Goal: Task Accomplishment & Management: Manage account settings

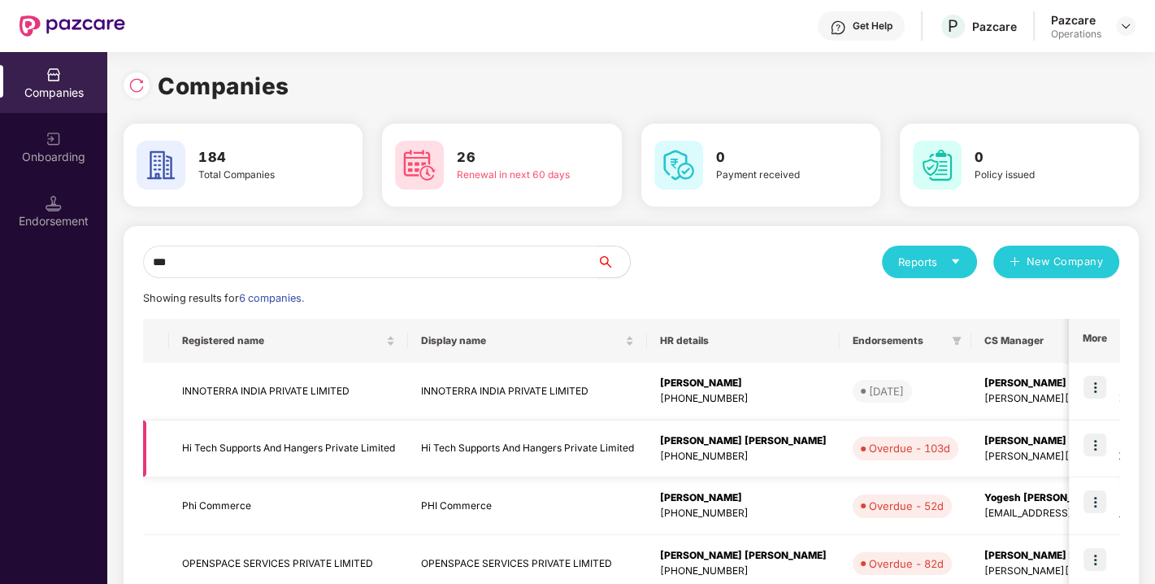
type input "**"
click at [1092, 443] on img at bounding box center [1094, 444] width 23 height 23
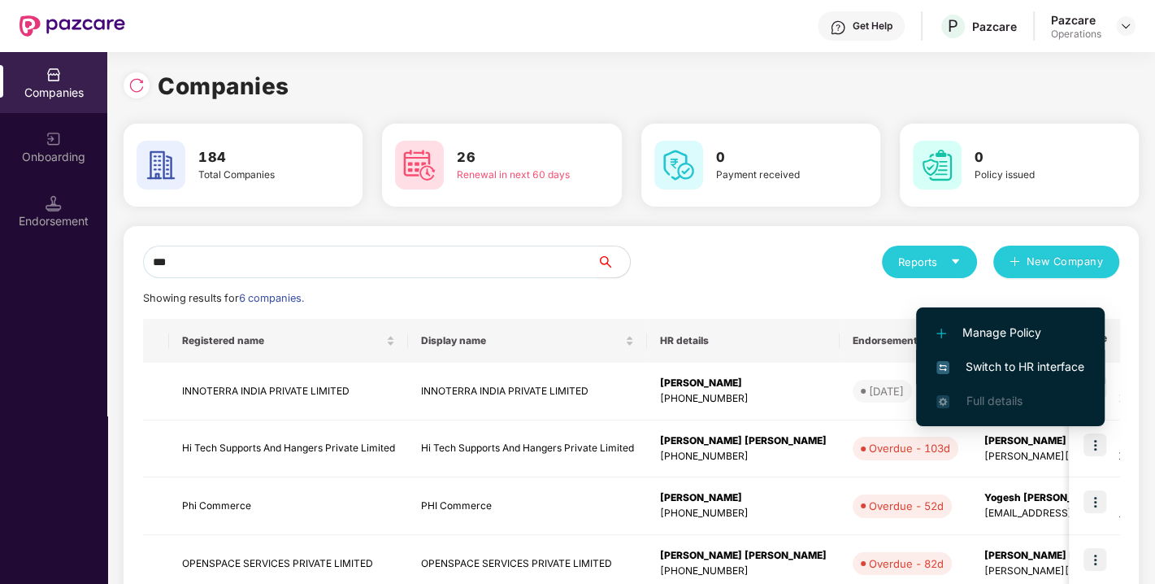
click at [1000, 358] on span "Switch to HR interface" at bounding box center [1010, 367] width 148 height 18
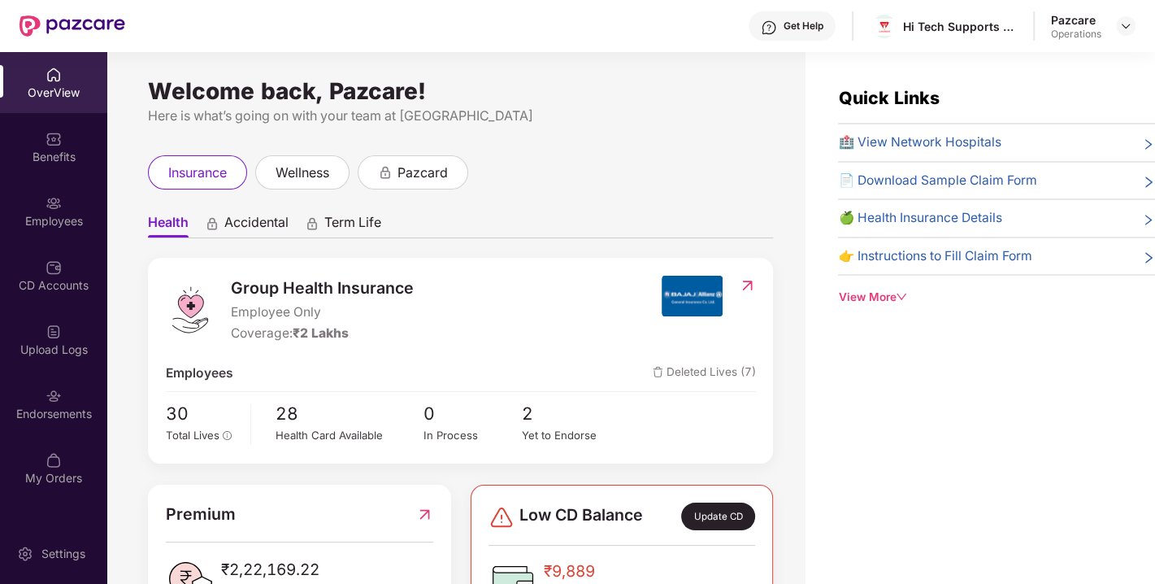
click at [72, 391] on div "Endorsements" at bounding box center [53, 403] width 107 height 61
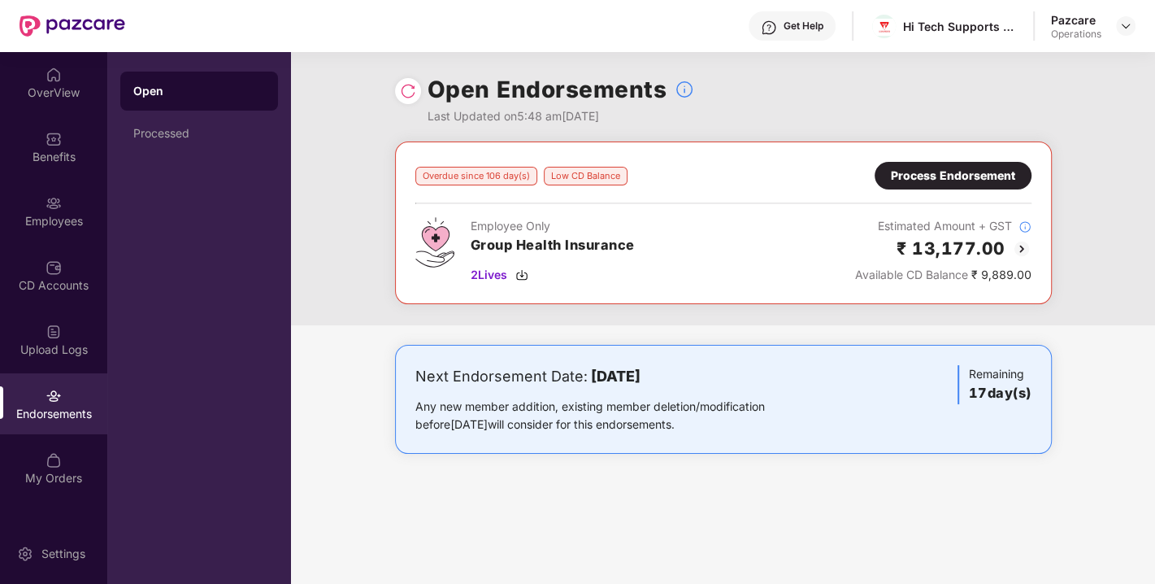
click at [408, 84] on img at bounding box center [408, 91] width 16 height 16
click at [1120, 23] on img at bounding box center [1125, 26] width 13 height 13
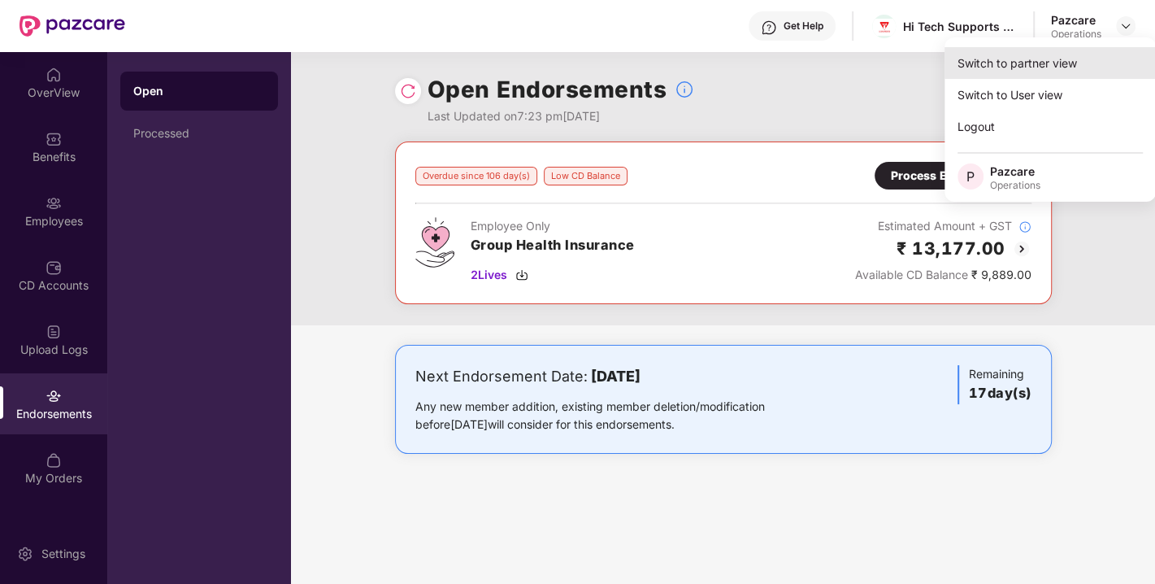
click at [1016, 64] on div "Switch to partner view" at bounding box center [1049, 63] width 211 height 32
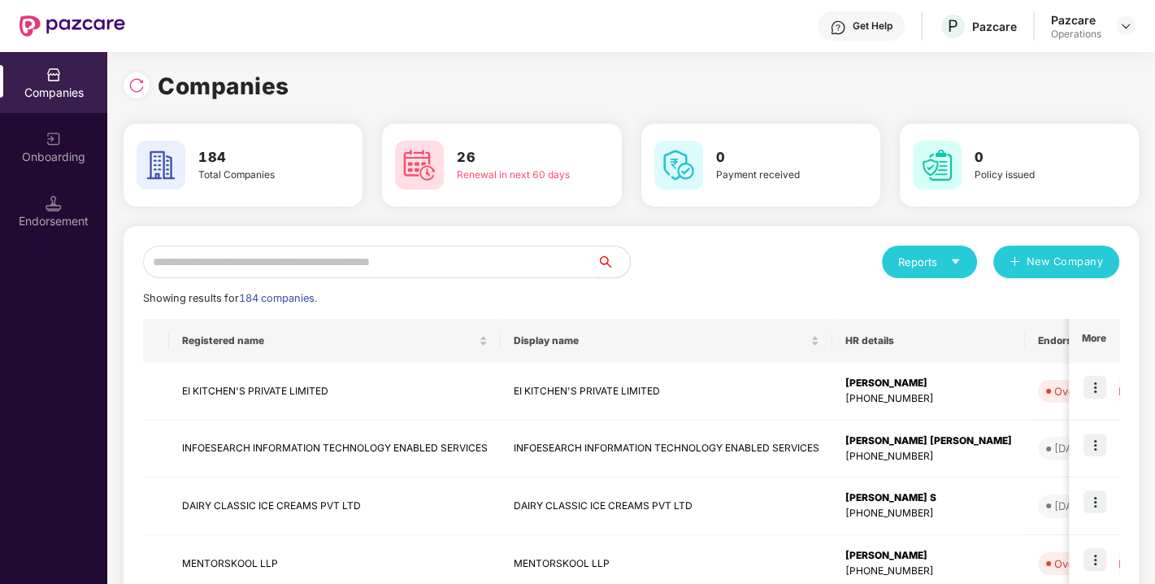
click at [351, 267] on input "text" at bounding box center [370, 261] width 454 height 33
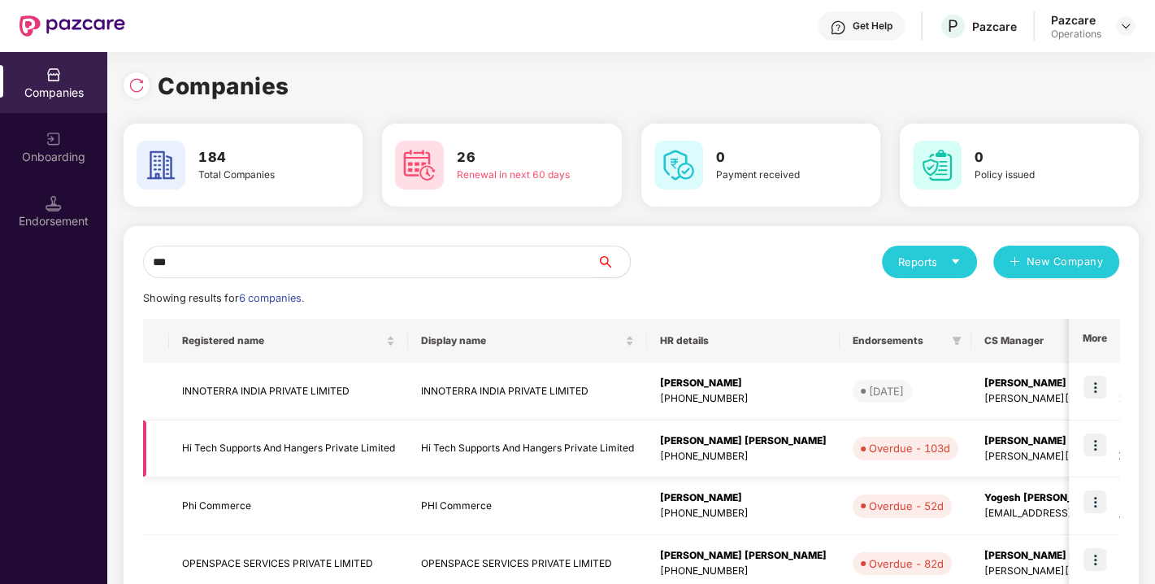
type input "**"
click at [263, 455] on td "Hi Tech Supports And Hangers Private Limited" at bounding box center [288, 449] width 239 height 58
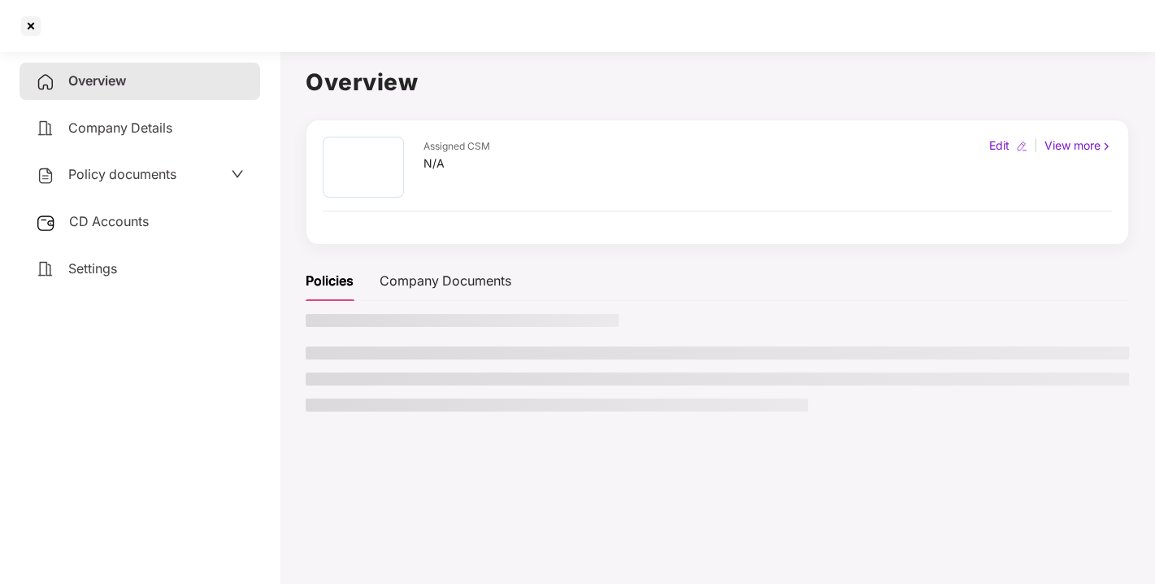
click at [143, 219] on span "CD Accounts" at bounding box center [109, 221] width 80 height 16
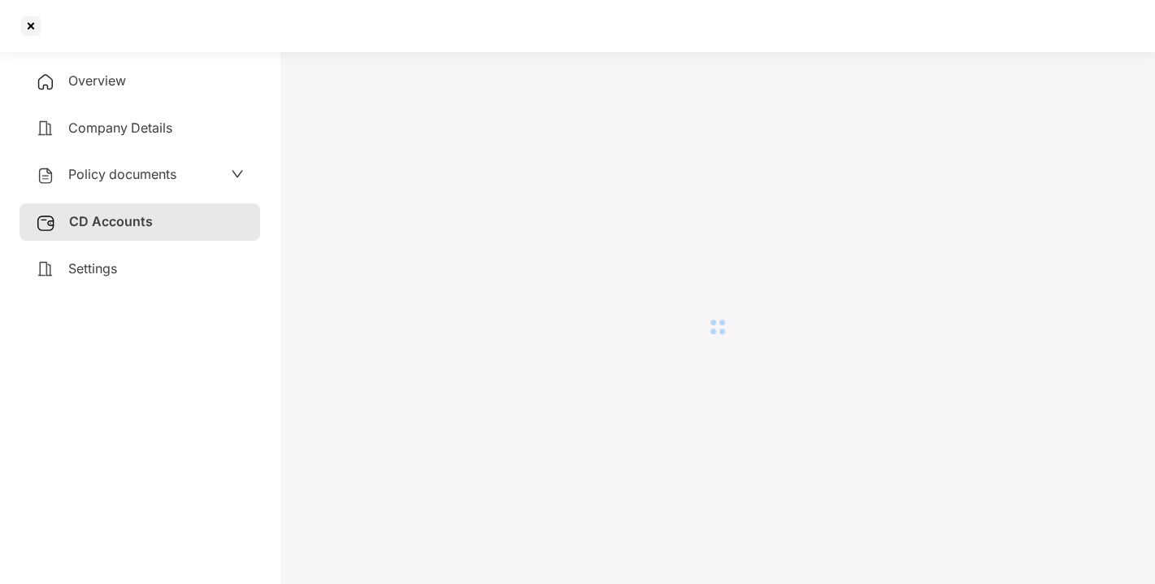
click at [100, 79] on span "Overview" at bounding box center [97, 80] width 58 height 16
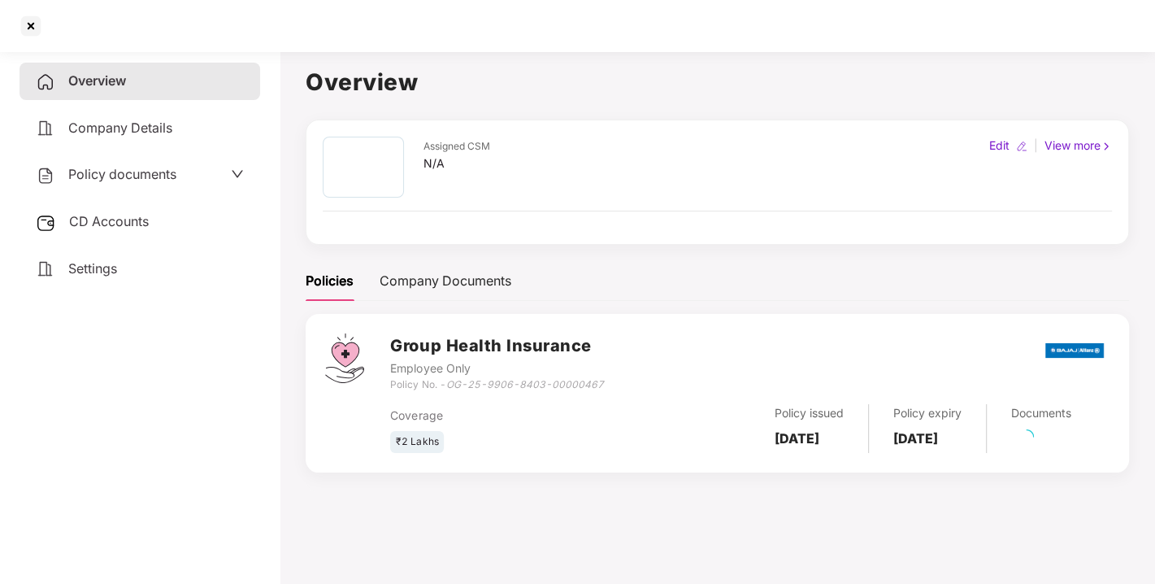
click at [106, 78] on span "Overview" at bounding box center [97, 80] width 58 height 16
click at [102, 211] on div "CD Accounts" at bounding box center [140, 221] width 241 height 37
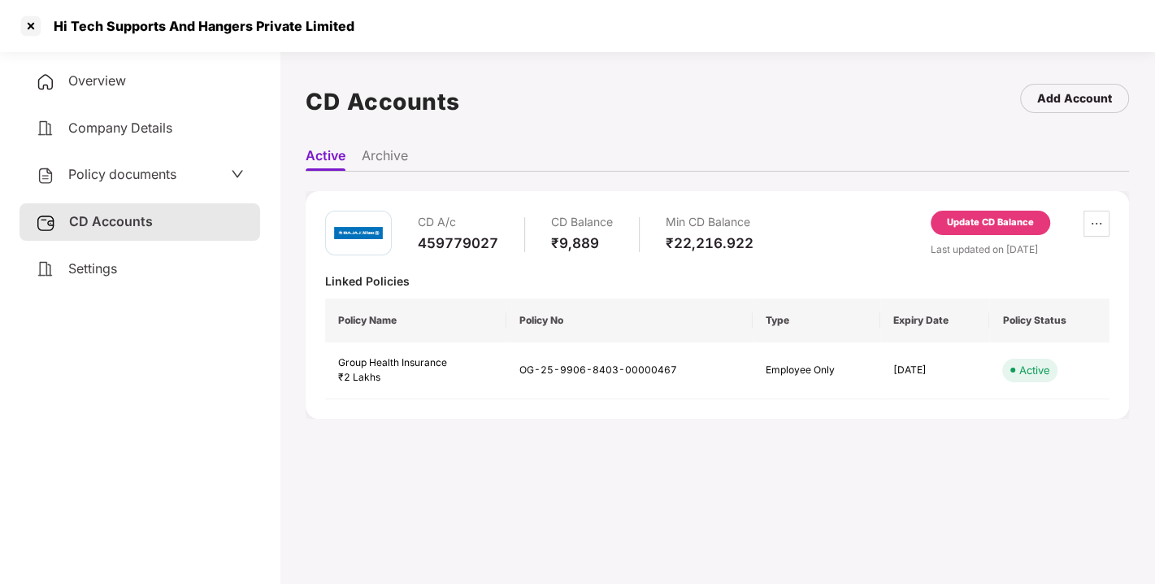
click at [977, 225] on div "Update CD Balance" at bounding box center [990, 222] width 87 height 15
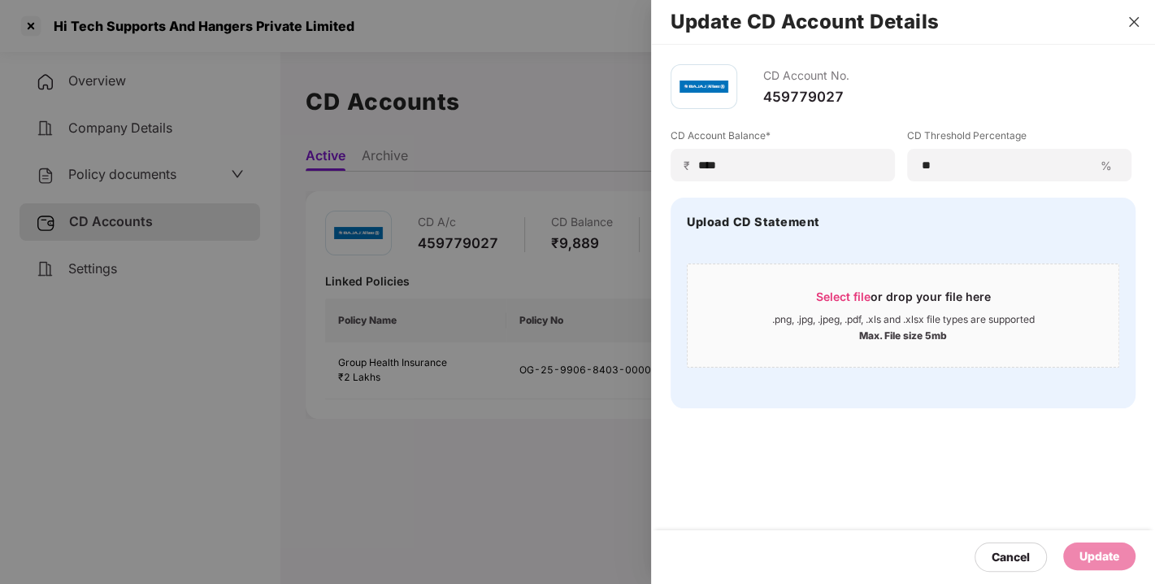
click at [1130, 25] on icon "close" at bounding box center [1134, 22] width 10 height 10
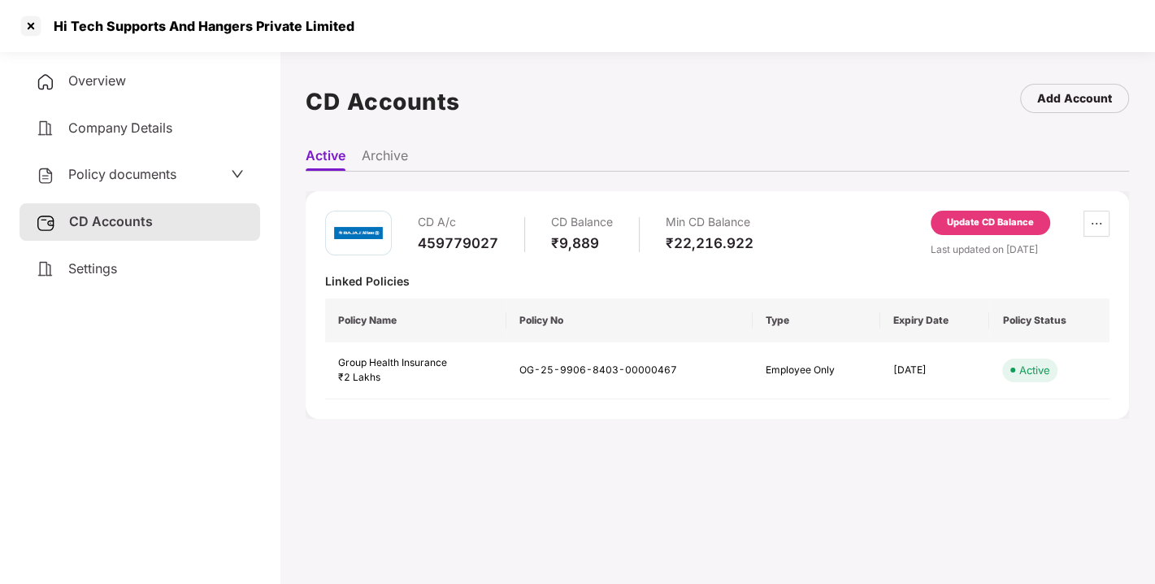
click at [969, 229] on div "Update CD Balance" at bounding box center [990, 223] width 119 height 24
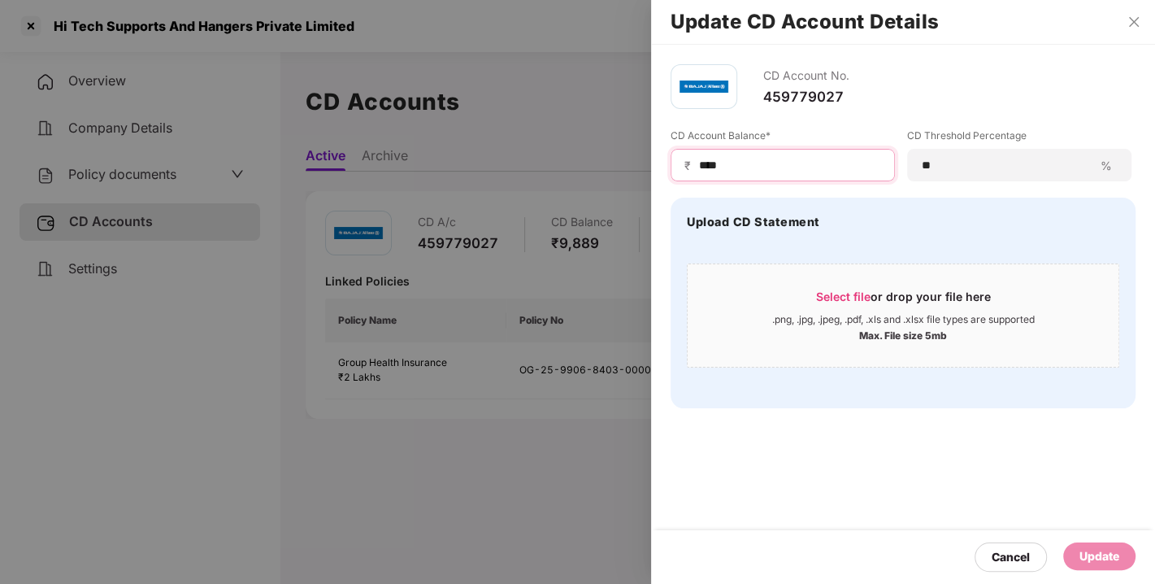
drag, startPoint x: 762, startPoint y: 169, endPoint x: 622, endPoint y: 173, distance: 139.9
click at [622, 173] on div "Update CD Account Details CD Account No. 459779027 CD Account Balance* ₹ **** C…" at bounding box center [577, 292] width 1155 height 584
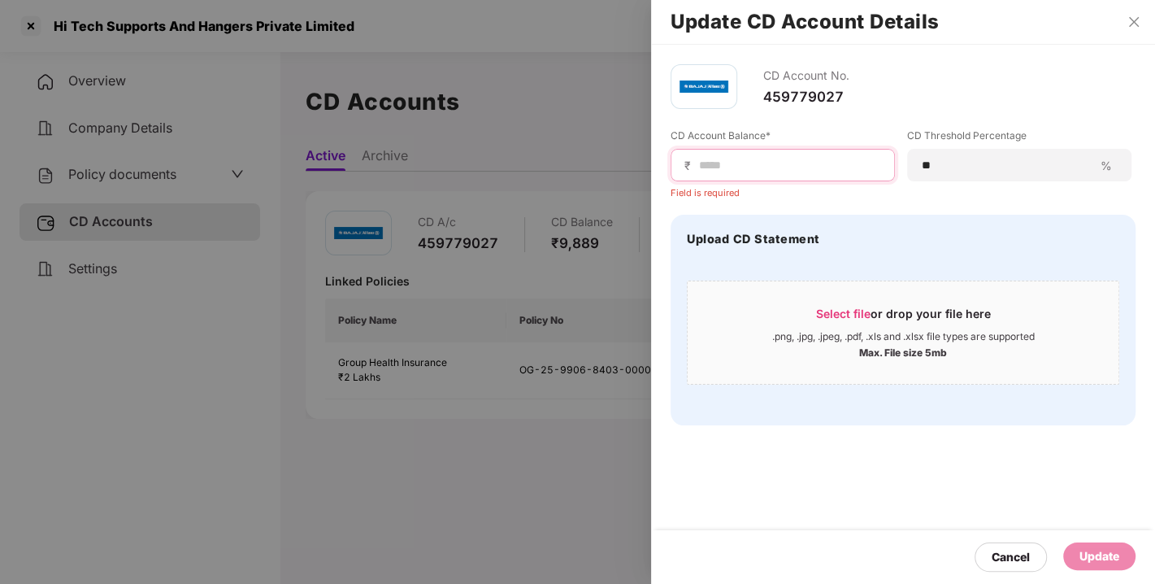
type input "*"
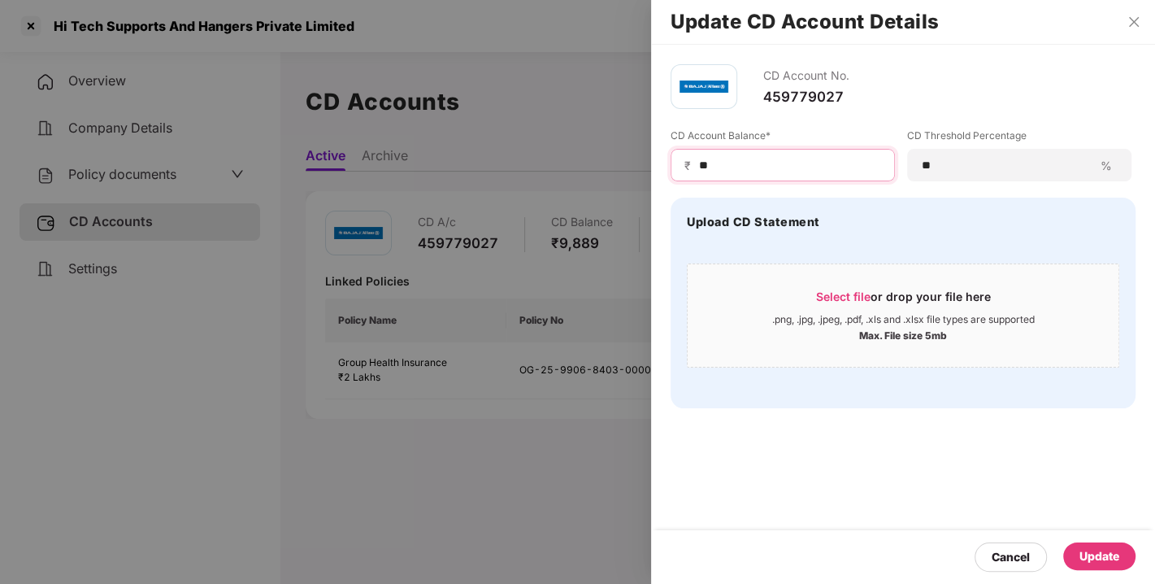
type input "*"
type input "*****"
click at [1085, 540] on div "Cancel Update" at bounding box center [903, 557] width 504 height 54
click at [1092, 553] on div "Update" at bounding box center [1099, 556] width 40 height 18
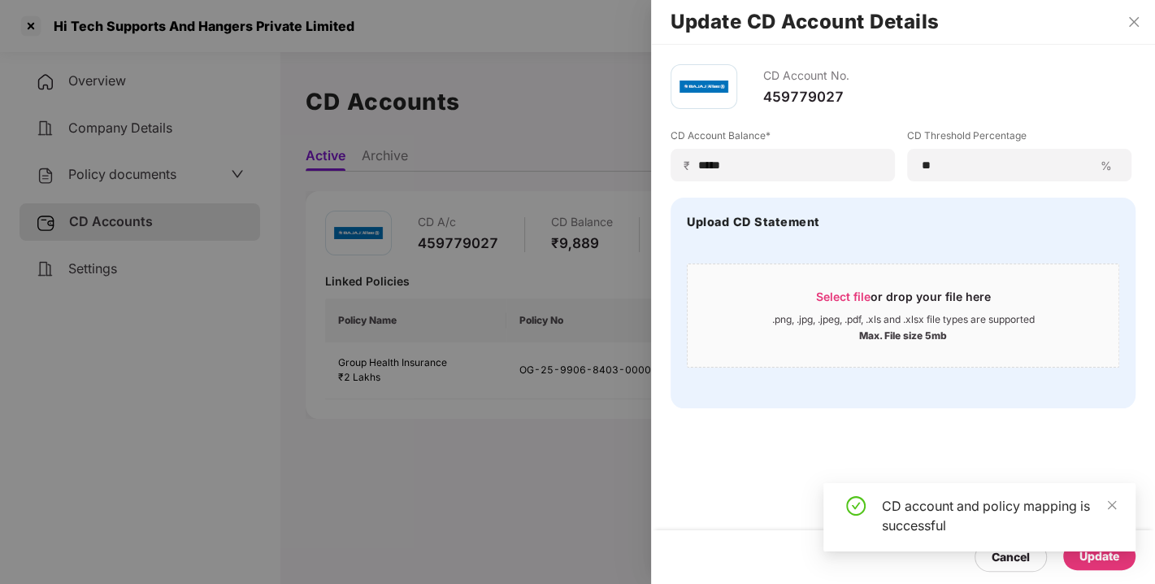
click at [727, 390] on div "Upload CD Statement Select file or drop your file here .png, .jpg, .jpeg, .pdf,…" at bounding box center [903, 302] width 465 height 211
click at [873, 448] on div "CD Account No. 459779027 CD Account Balance* ₹ ***** CD Threshold Percentage **…" at bounding box center [903, 314] width 504 height 539
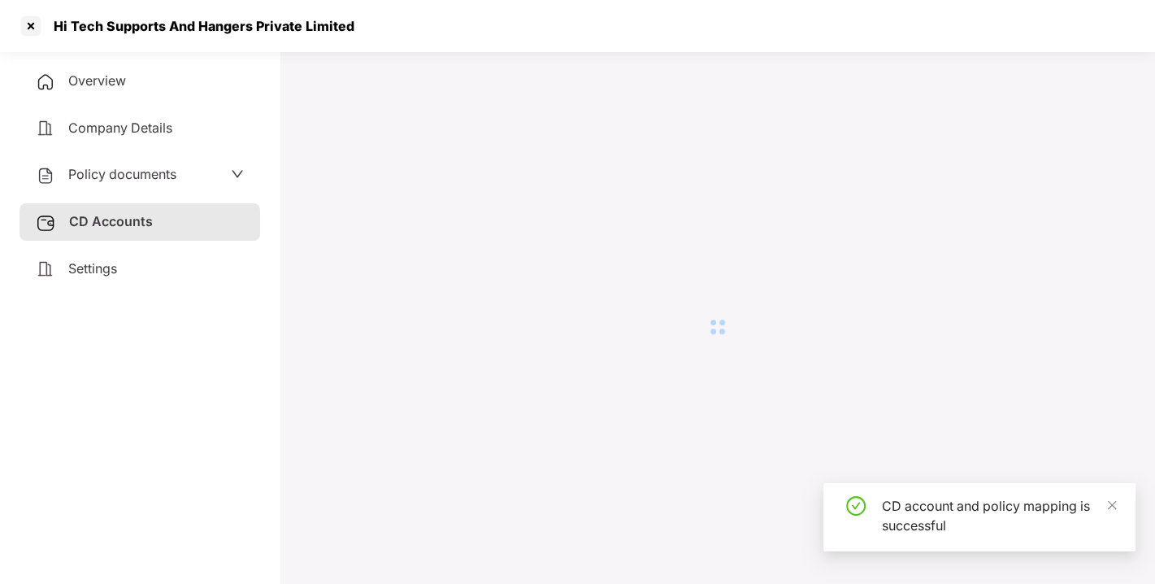
click at [956, 428] on div at bounding box center [717, 326] width 823 height 525
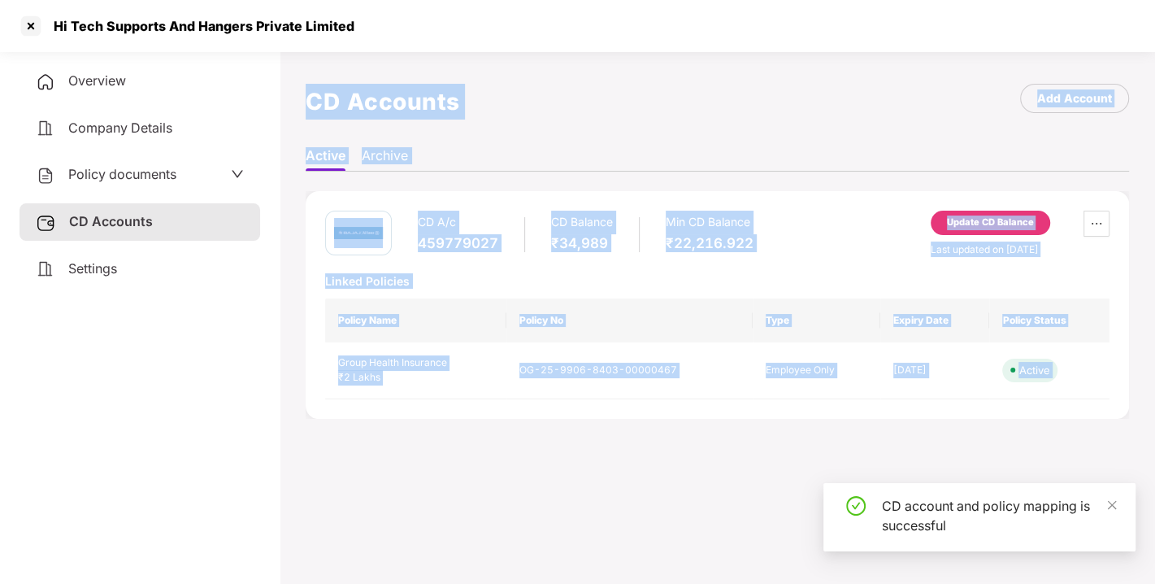
click at [515, 269] on div "CD A/c 459779027 CD Balance ₹34,989 Min CD Balance ₹22,216.922 Update CD Balanc…" at bounding box center [717, 305] width 784 height 189
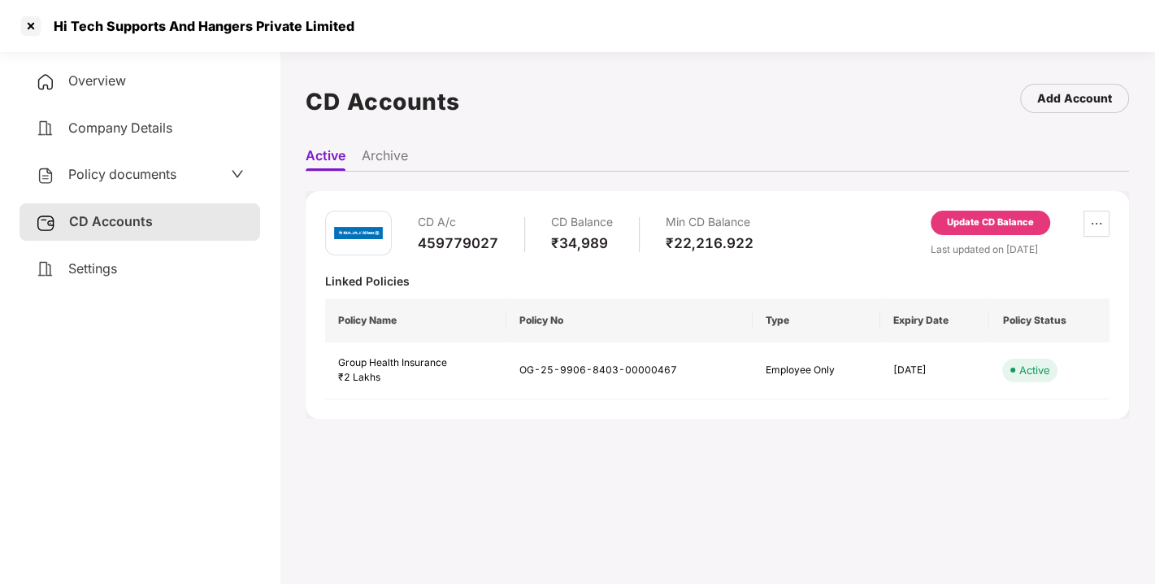
click at [626, 225] on div "CD A/c 459779027 CD Balance ₹34,989 Min CD Balance ₹22,216.922" at bounding box center [586, 234] width 336 height 46
click at [664, 199] on div "CD A/c 459779027 CD Balance ₹34,989 Min CD Balance ₹22,216.922 Update CD Balanc…" at bounding box center [717, 305] width 823 height 228
click at [715, 203] on div "CD A/c 459779027 CD Balance ₹34,989 Min CD Balance ₹22,216.922 Update CD Balanc…" at bounding box center [717, 305] width 823 height 228
click at [619, 278] on div "Linked Policies" at bounding box center [717, 280] width 784 height 15
click at [634, 257] on div "CD A/c 459779027 CD Balance ₹34,989 Min CD Balance ₹22,216.922 Update CD Balanc…" at bounding box center [717, 305] width 784 height 189
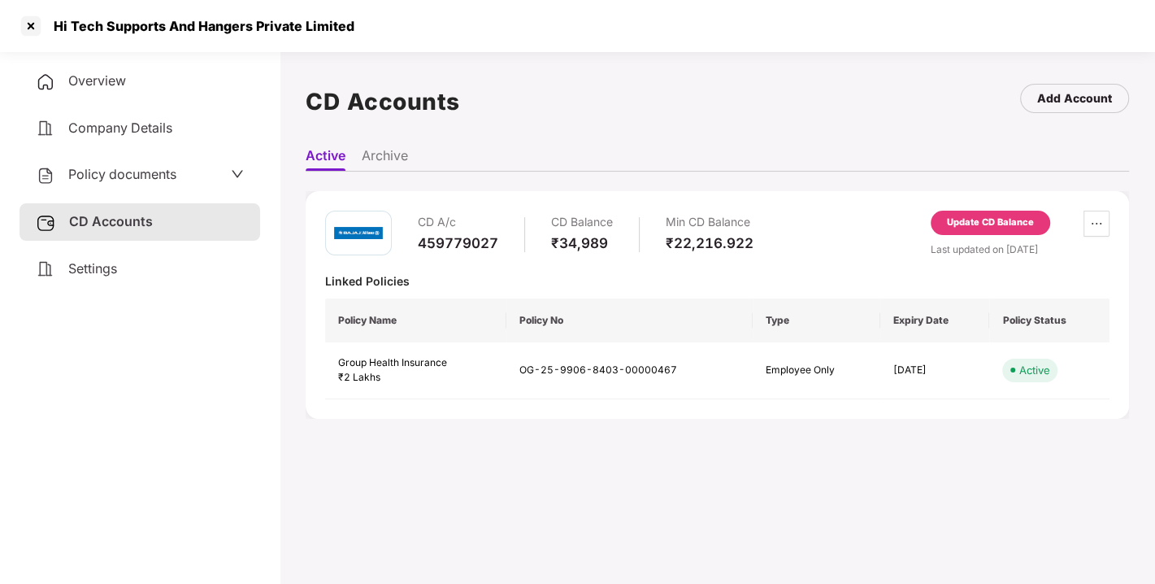
click at [585, 268] on div "CD A/c 459779027 CD Balance ₹34,989 Min CD Balance ₹22,216.922 Update CD Balanc…" at bounding box center [717, 305] width 784 height 189
click at [668, 272] on div at bounding box center [521, 272] width 393 height 1
click at [23, 27] on div at bounding box center [31, 26] width 26 height 26
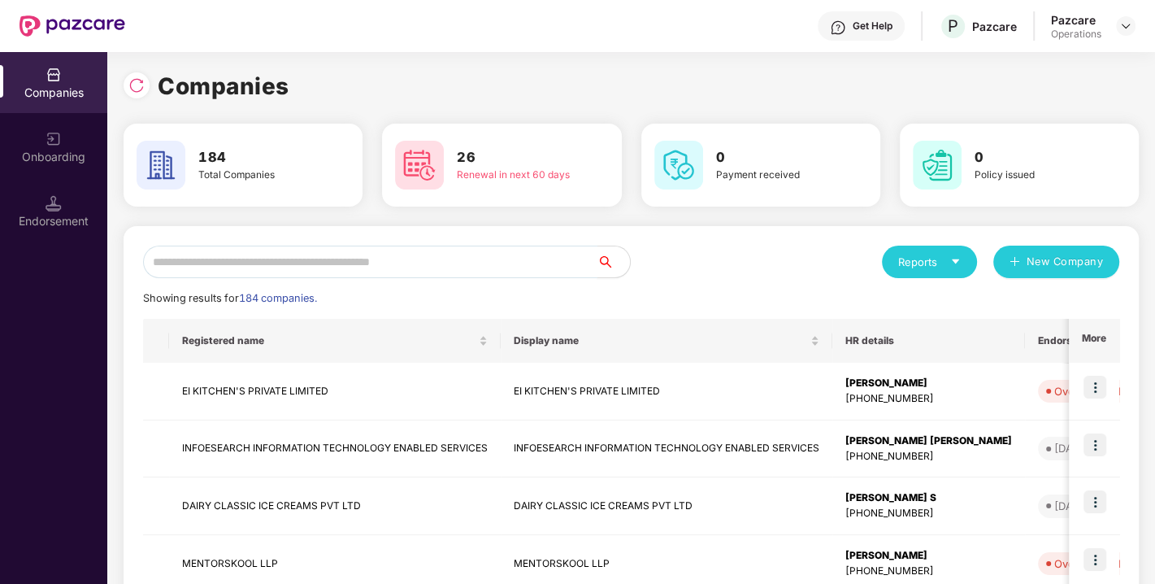
click at [247, 275] on input "text" at bounding box center [370, 261] width 454 height 33
click at [301, 264] on input "text" at bounding box center [370, 261] width 454 height 33
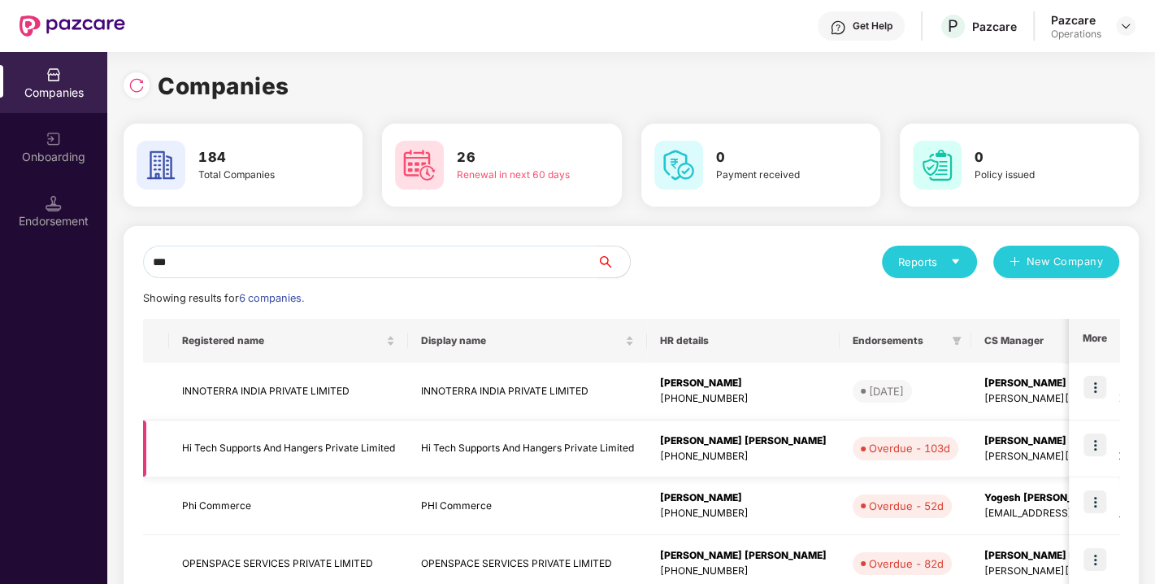
type input "**"
click at [1094, 442] on img at bounding box center [1094, 444] width 23 height 23
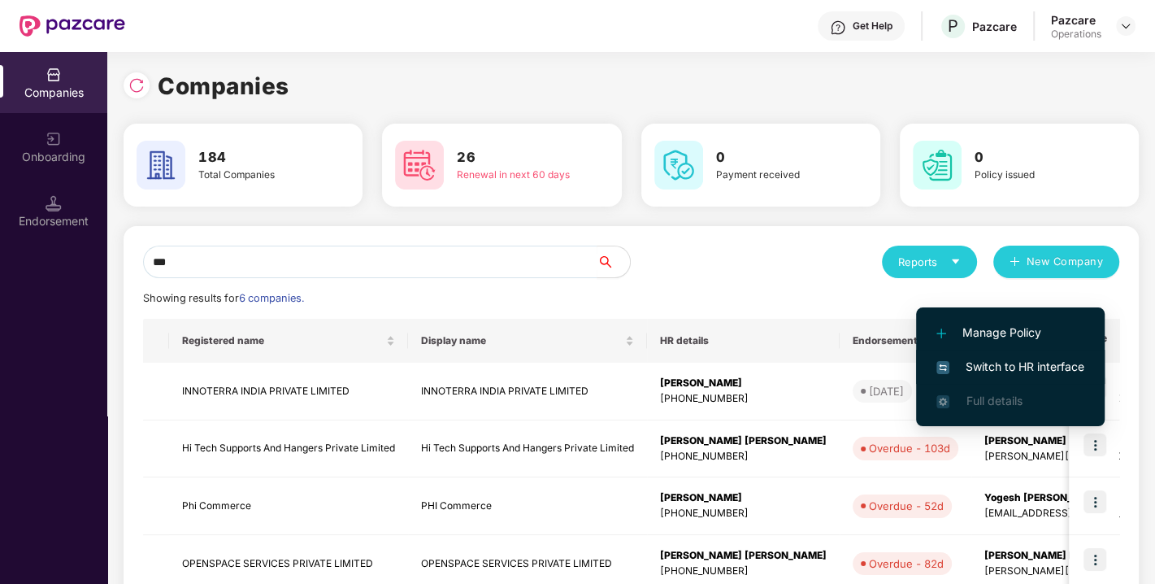
click at [1006, 362] on span "Switch to HR interface" at bounding box center [1010, 367] width 148 height 18
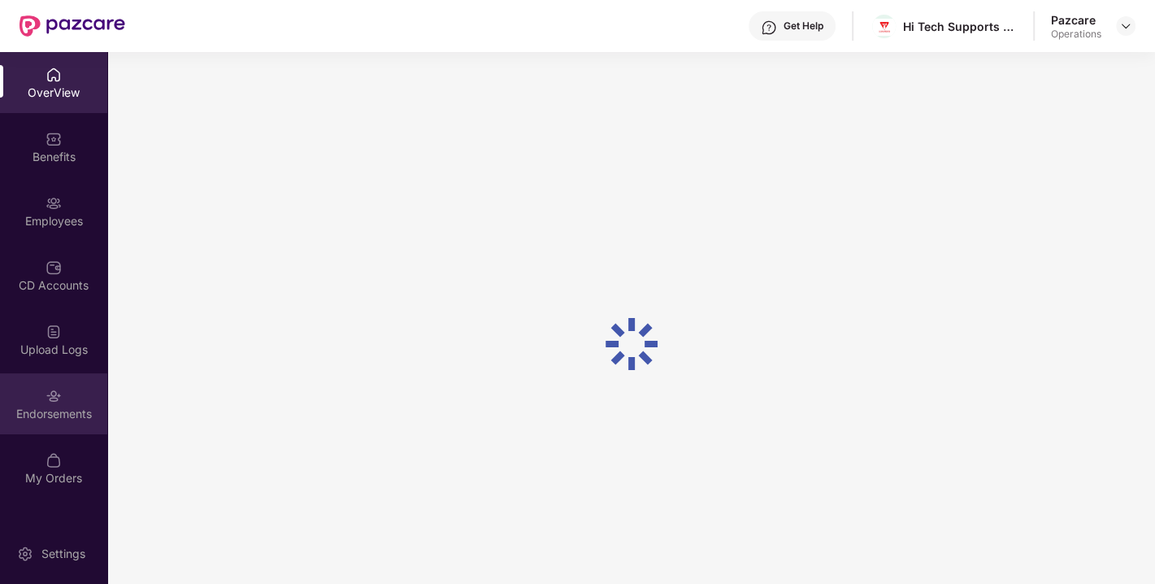
click at [48, 407] on div "Endorsements" at bounding box center [53, 414] width 107 height 16
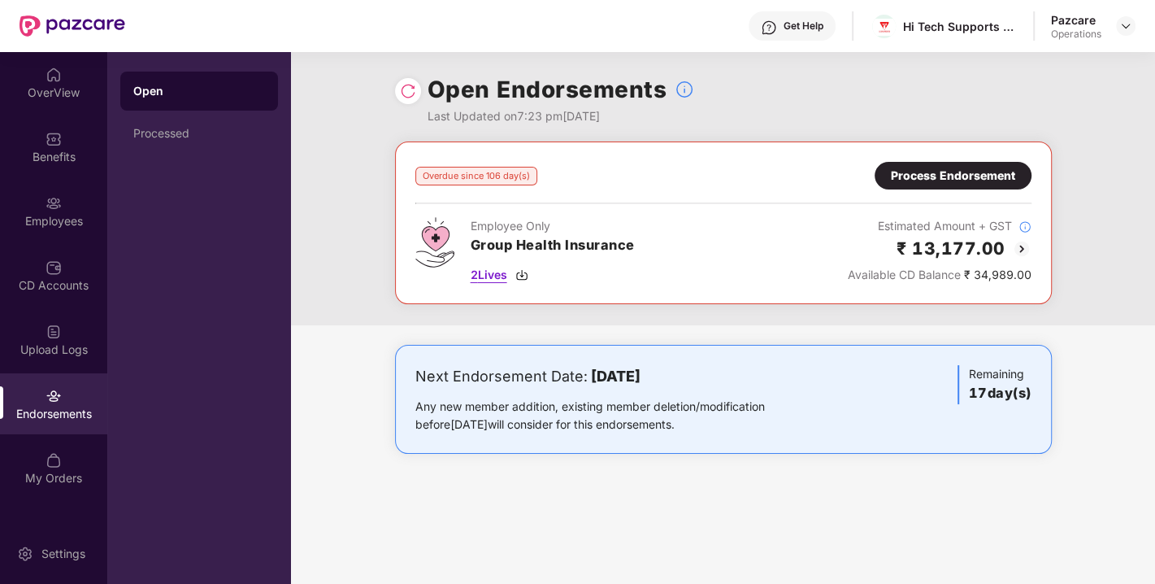
click at [528, 271] on img at bounding box center [521, 274] width 13 height 13
click at [969, 163] on div "Process Endorsement" at bounding box center [953, 176] width 157 height 28
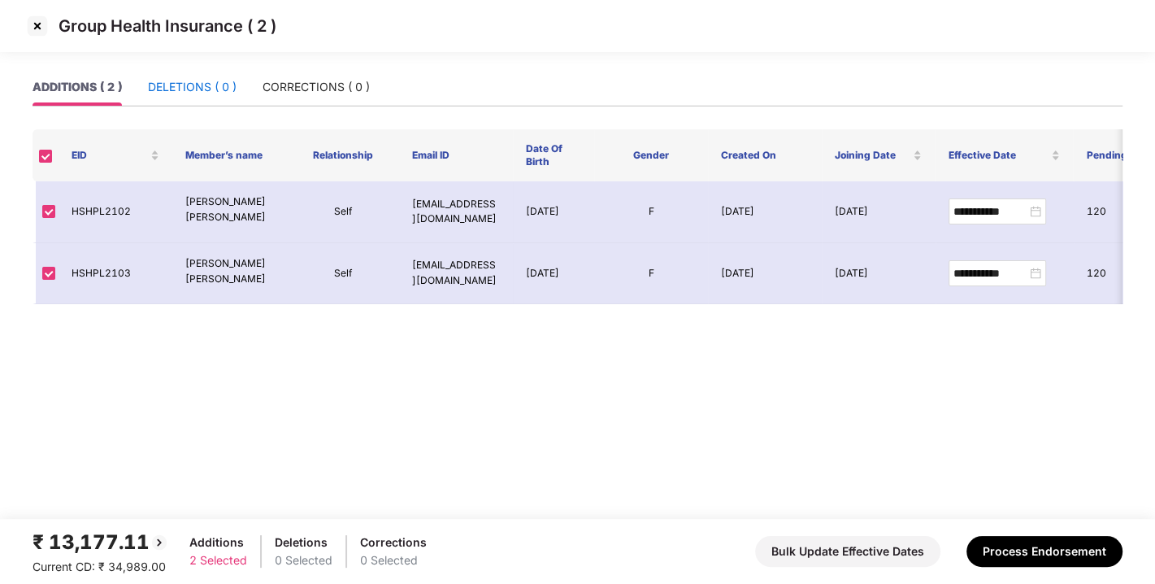
click at [219, 87] on div "DELETIONS ( 0 )" at bounding box center [192, 87] width 89 height 18
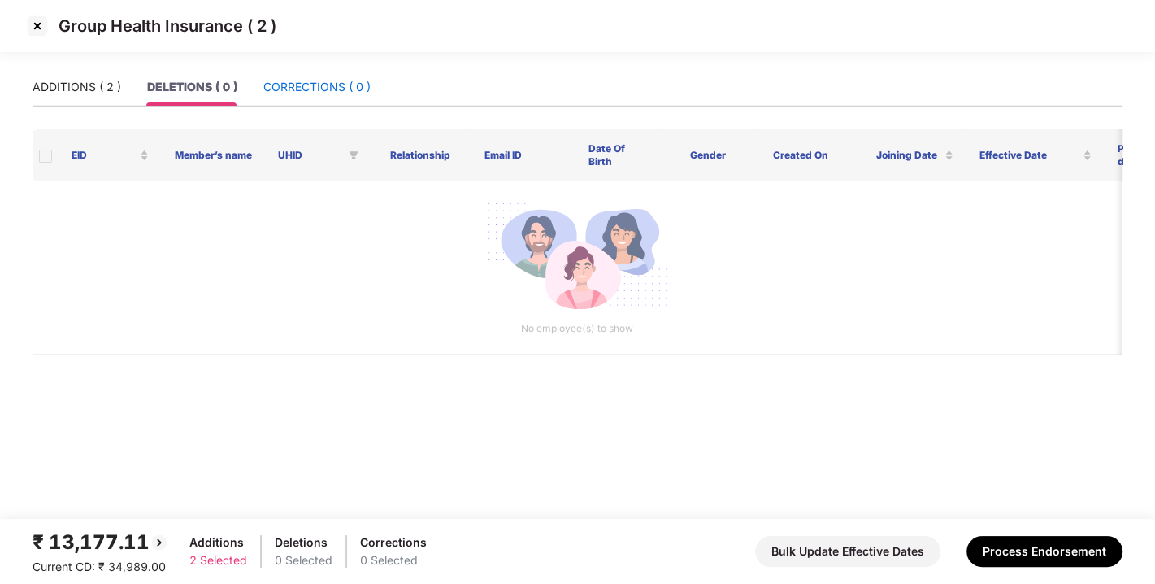
click at [315, 85] on div "CORRECTIONS ( 0 )" at bounding box center [316, 87] width 107 height 18
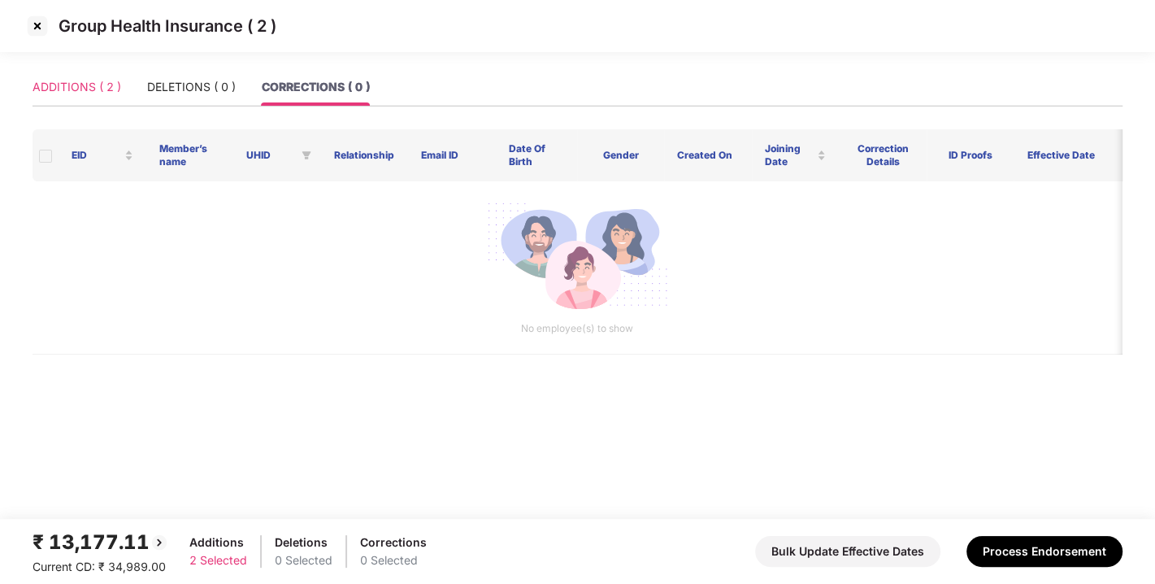
click at [98, 76] on div "ADDITIONS ( 2 )" at bounding box center [77, 86] width 89 height 37
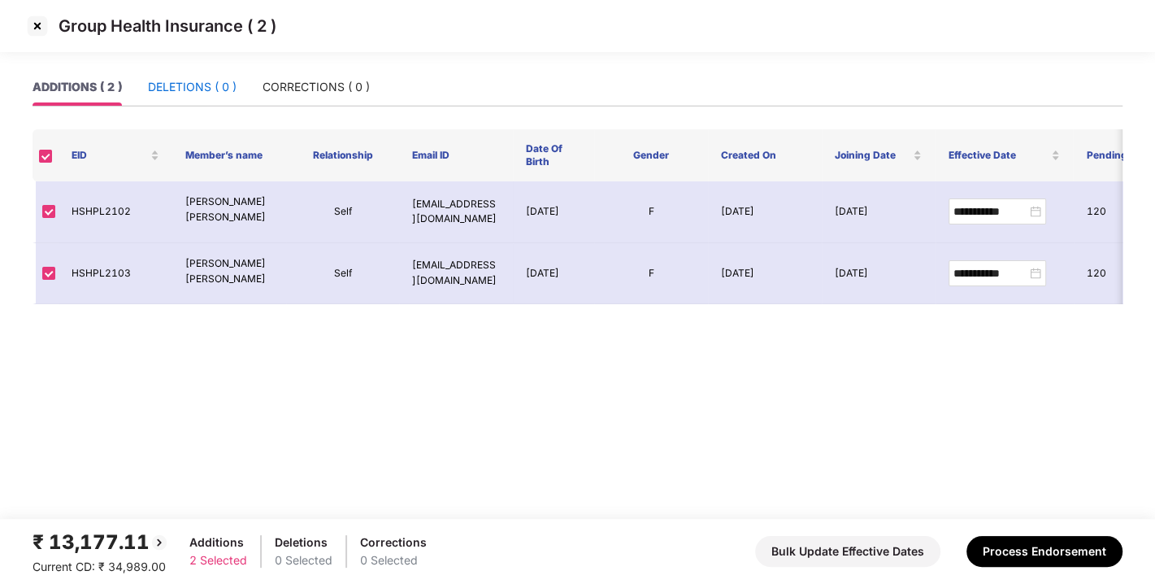
click at [199, 81] on div "DELETIONS ( 0 )" at bounding box center [192, 87] width 89 height 18
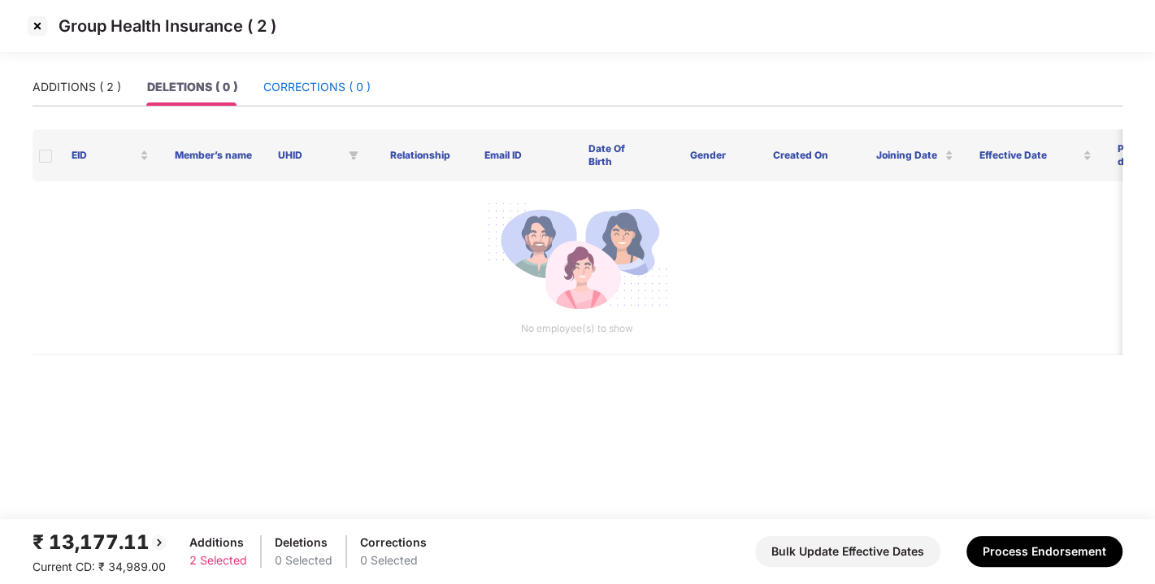
click at [323, 89] on div "CORRECTIONS ( 0 )" at bounding box center [316, 87] width 107 height 18
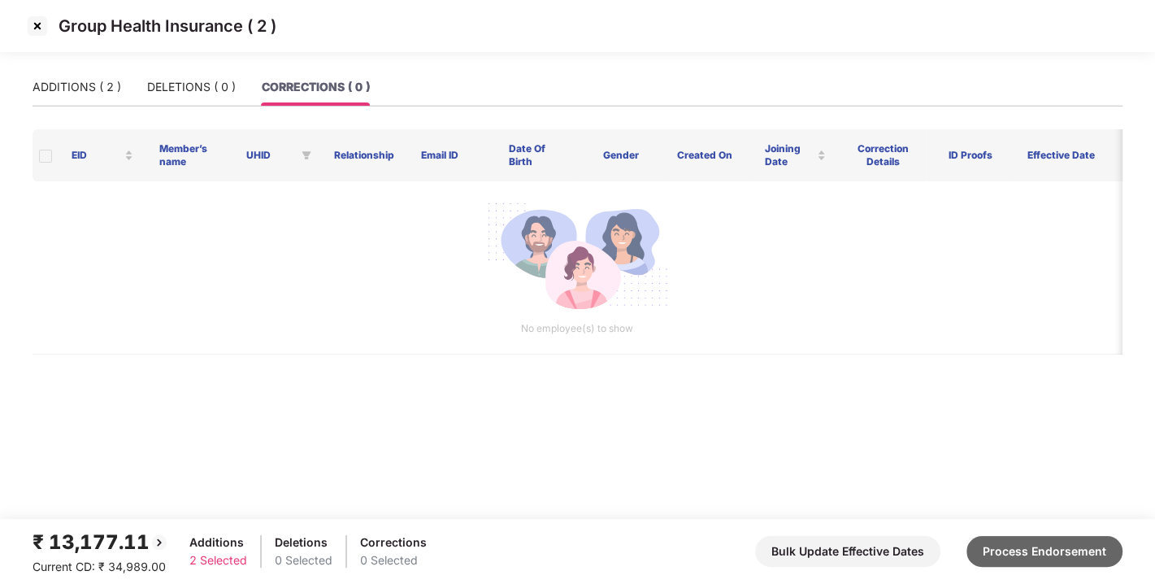
click at [1000, 551] on button "Process Endorsement" at bounding box center [1044, 551] width 156 height 31
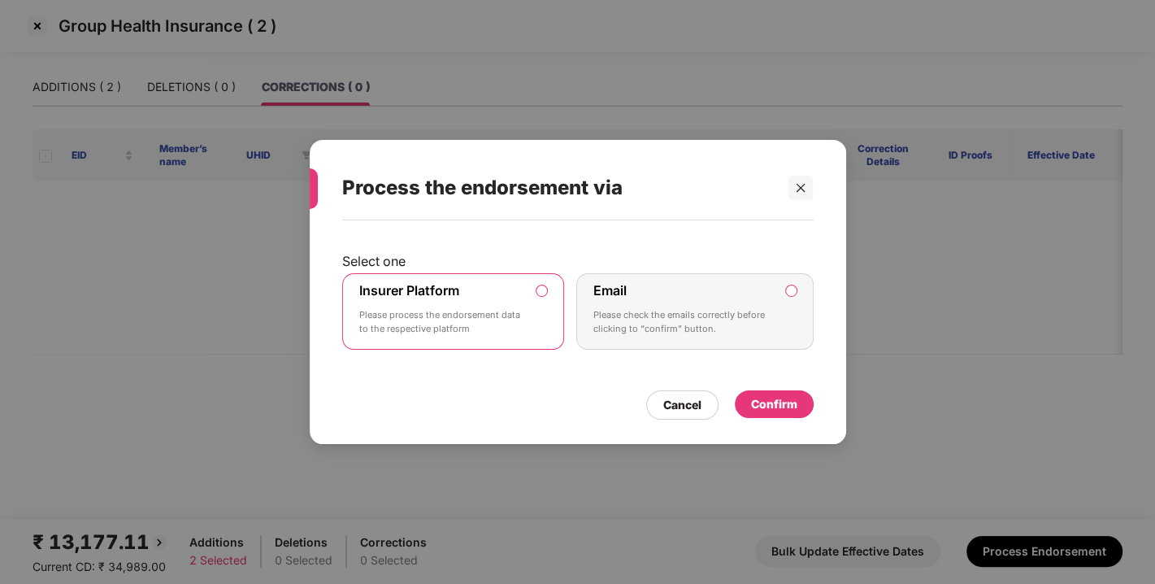
click at [762, 399] on div "Confirm" at bounding box center [774, 404] width 46 height 18
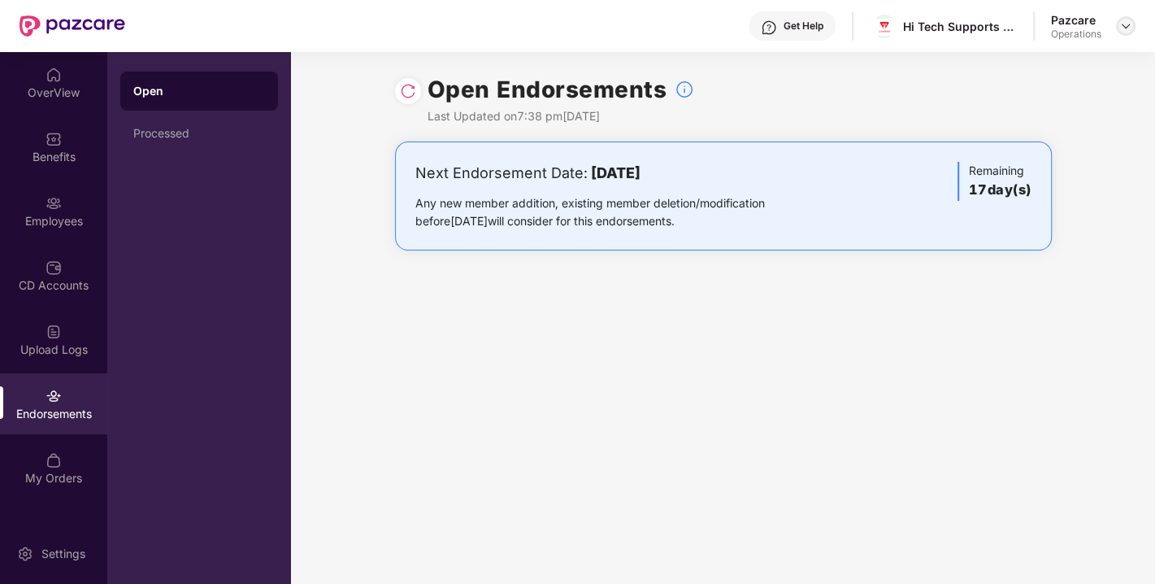
click at [1122, 24] on img at bounding box center [1125, 26] width 13 height 13
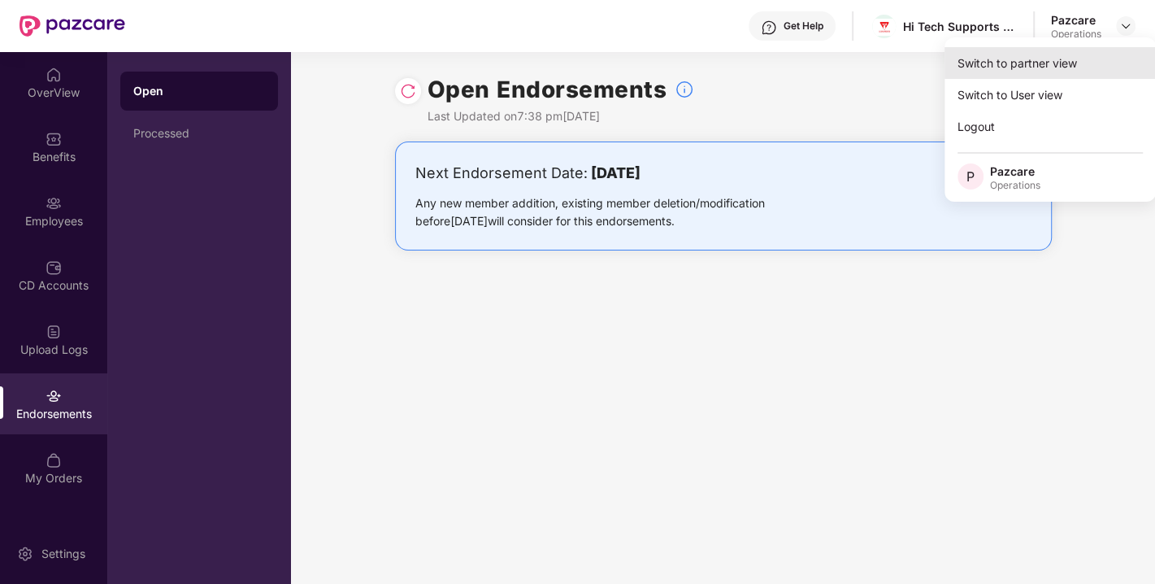
click at [1023, 63] on div "Switch to partner view" at bounding box center [1049, 63] width 211 height 32
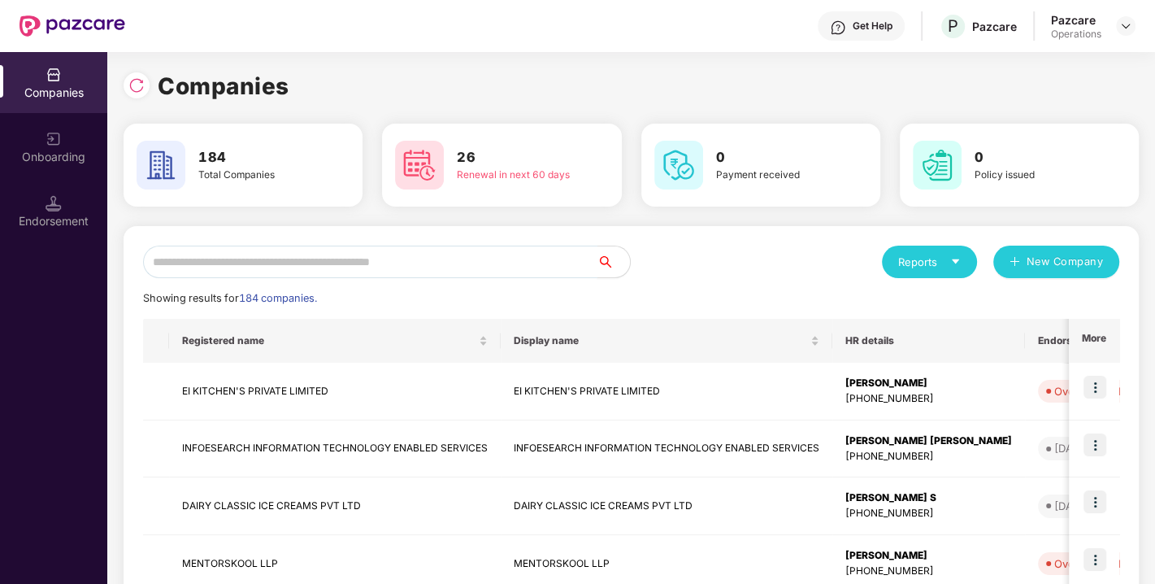
click at [385, 265] on input "text" at bounding box center [370, 261] width 454 height 33
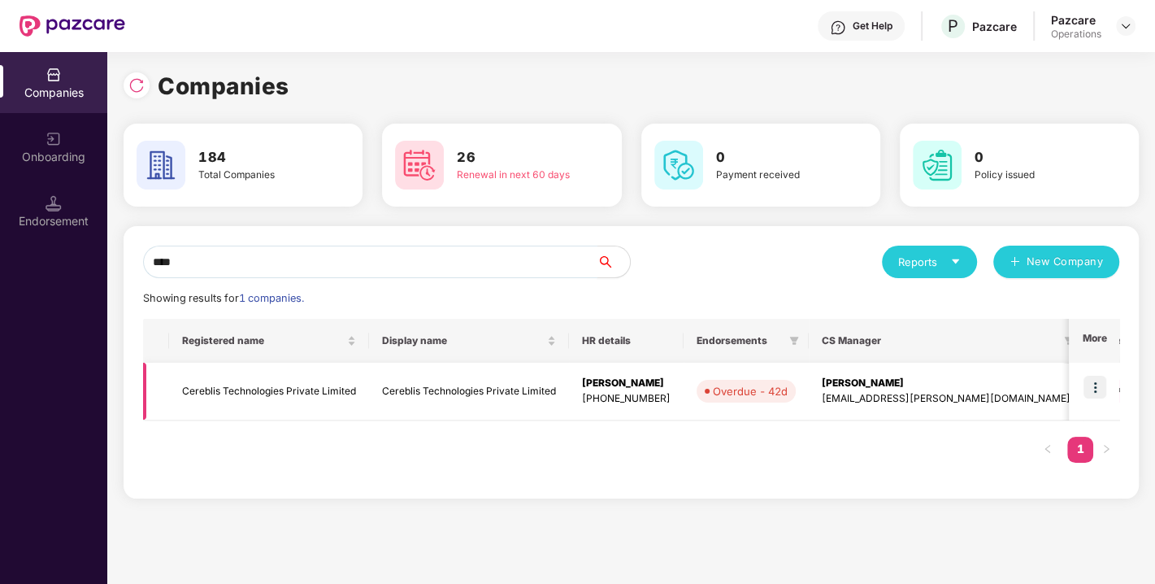
type input "****"
click at [1100, 383] on img at bounding box center [1094, 386] width 23 height 23
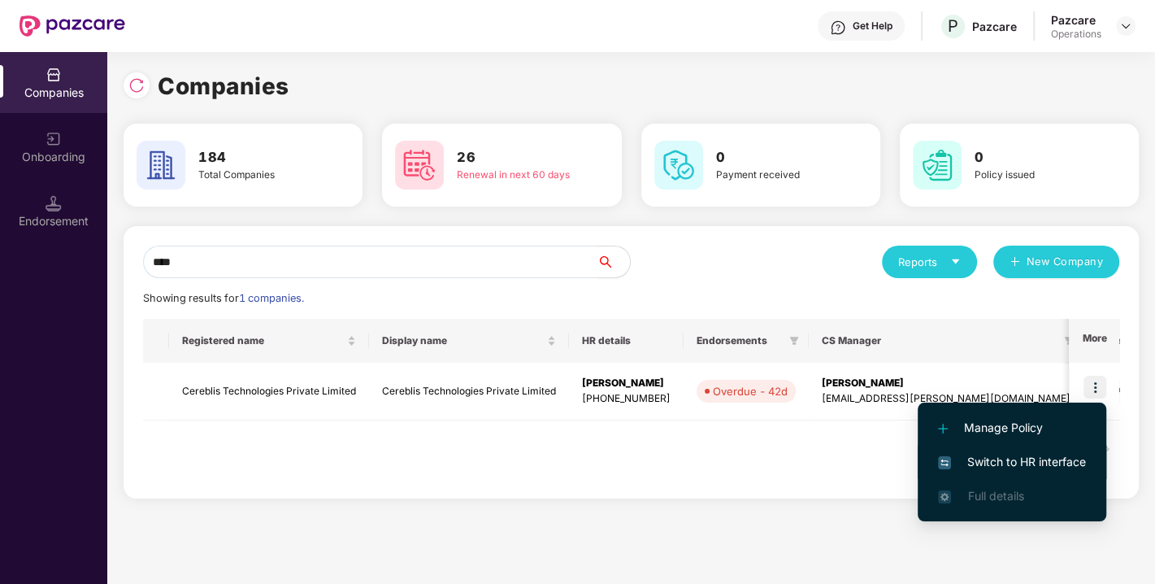
click at [1021, 455] on span "Switch to HR interface" at bounding box center [1012, 462] width 148 height 18
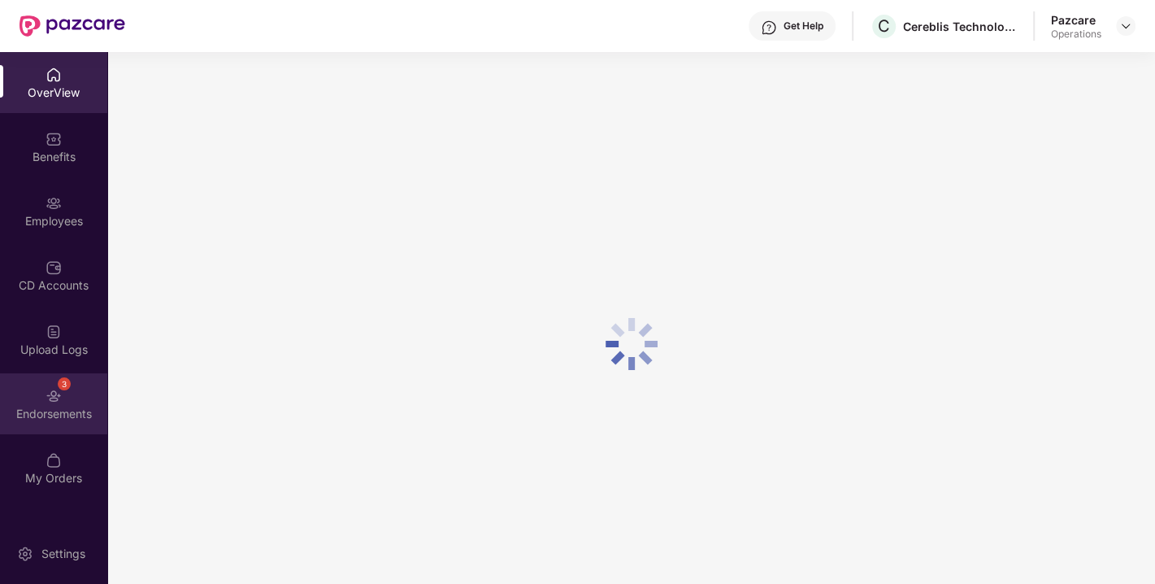
click at [69, 407] on div "Endorsements" at bounding box center [53, 414] width 107 height 16
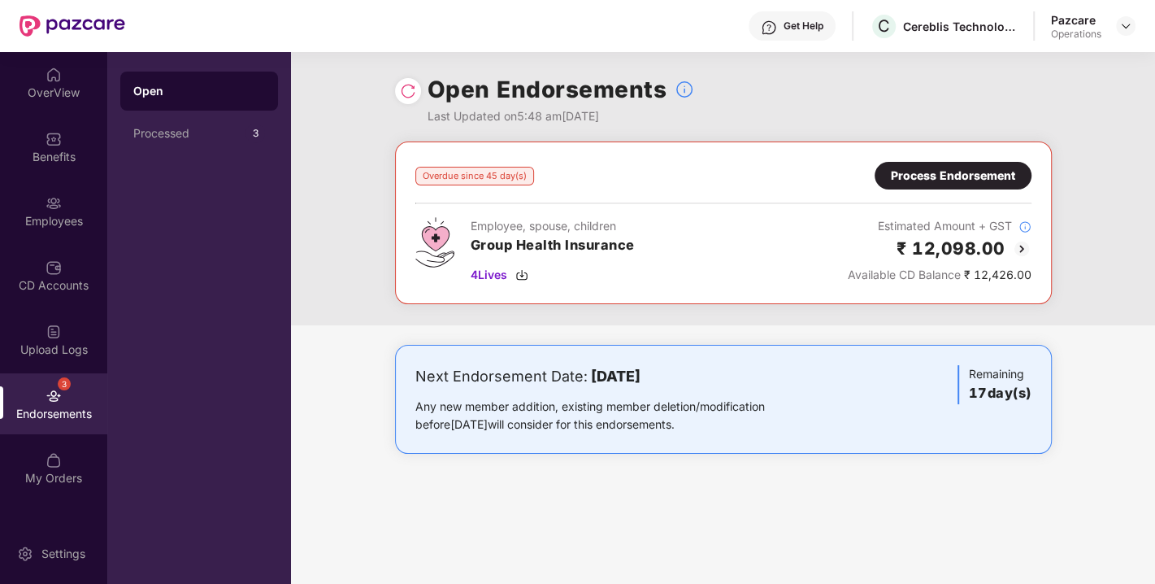
click at [410, 90] on img at bounding box center [408, 91] width 16 height 16
click at [523, 269] on img at bounding box center [521, 274] width 13 height 13
click at [980, 180] on div "Process Endorsement" at bounding box center [953, 176] width 124 height 18
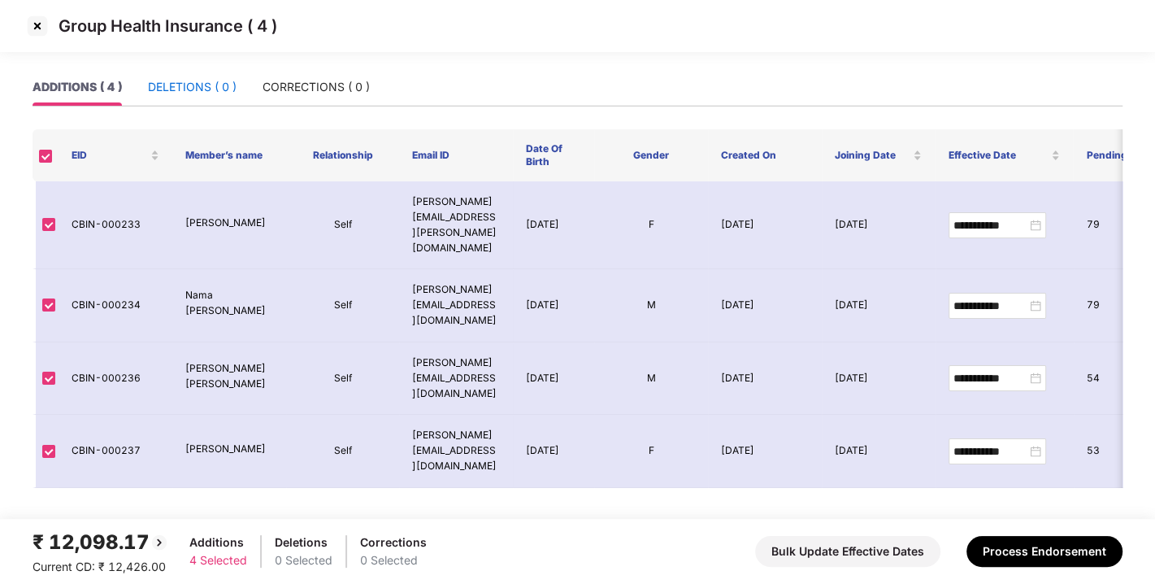
click at [193, 92] on div "DELETIONS ( 0 )" at bounding box center [192, 87] width 89 height 18
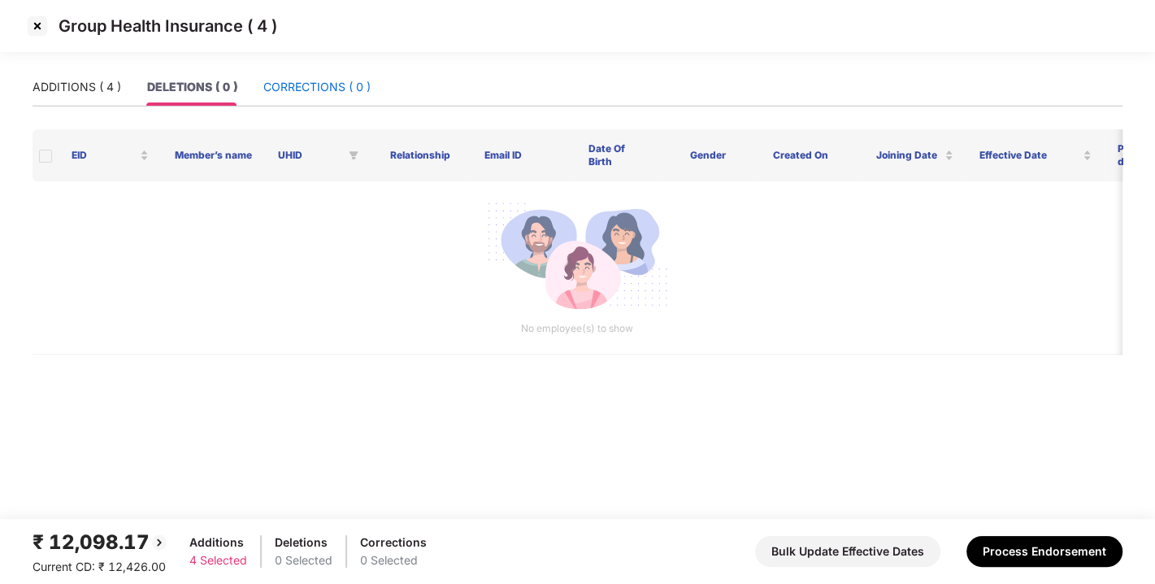
click at [290, 87] on div "CORRECTIONS ( 0 )" at bounding box center [316, 87] width 107 height 18
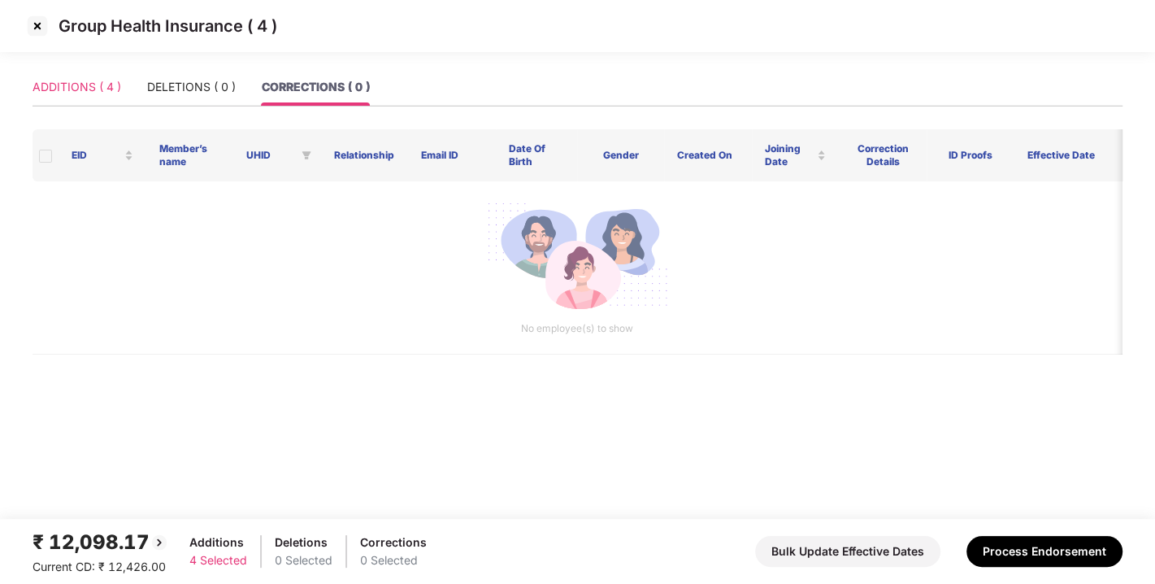
click at [62, 75] on div "ADDITIONS ( 4 )" at bounding box center [77, 86] width 89 height 37
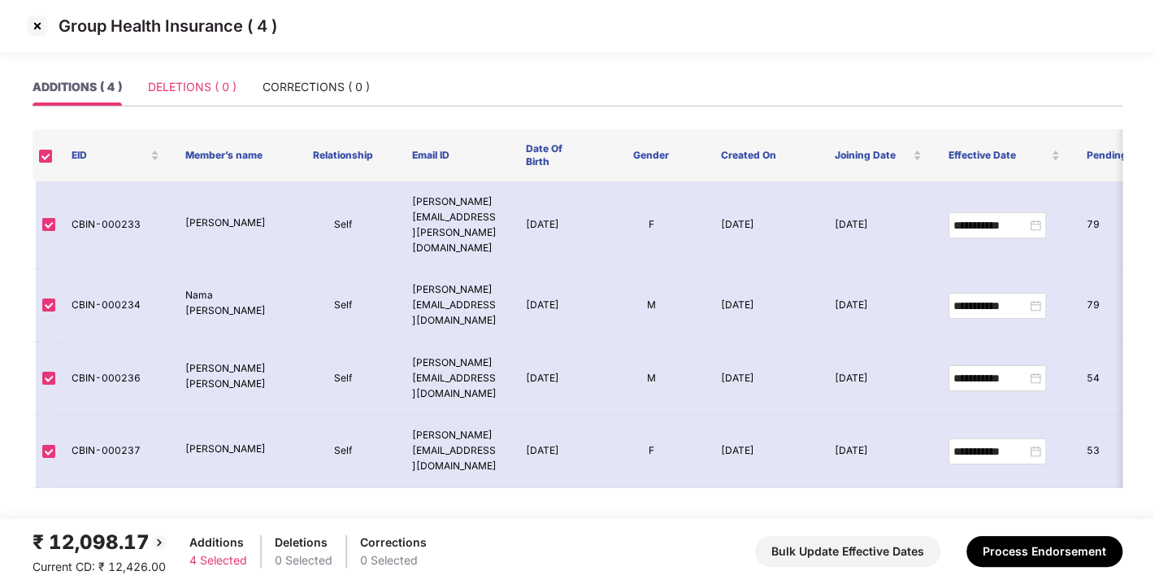
click at [206, 72] on div "DELETIONS ( 0 )" at bounding box center [192, 86] width 89 height 37
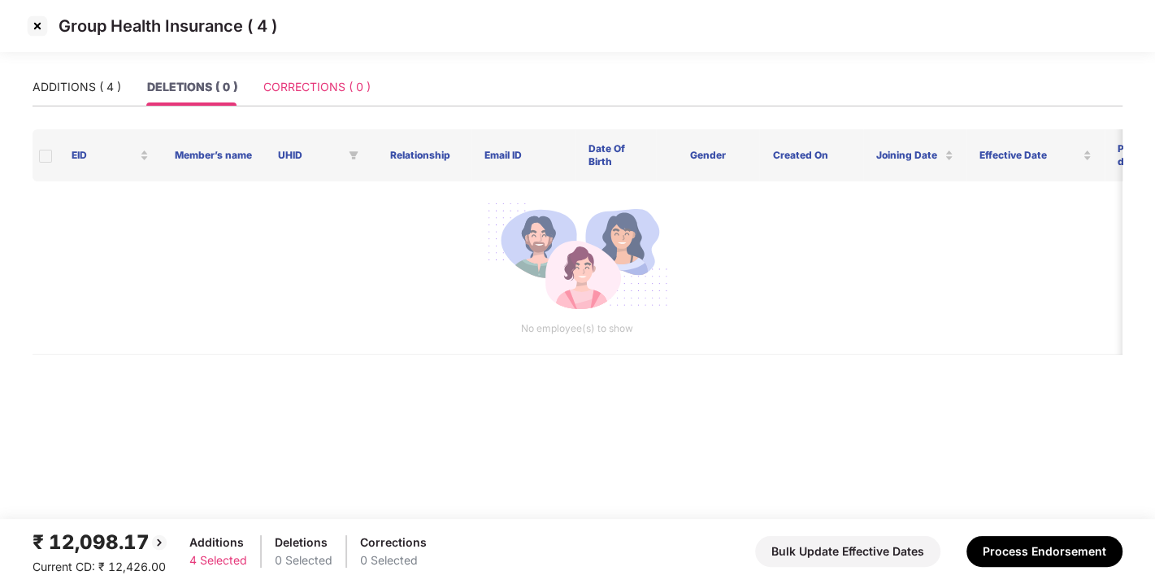
click at [297, 70] on div "CORRECTIONS ( 0 )" at bounding box center [316, 86] width 107 height 37
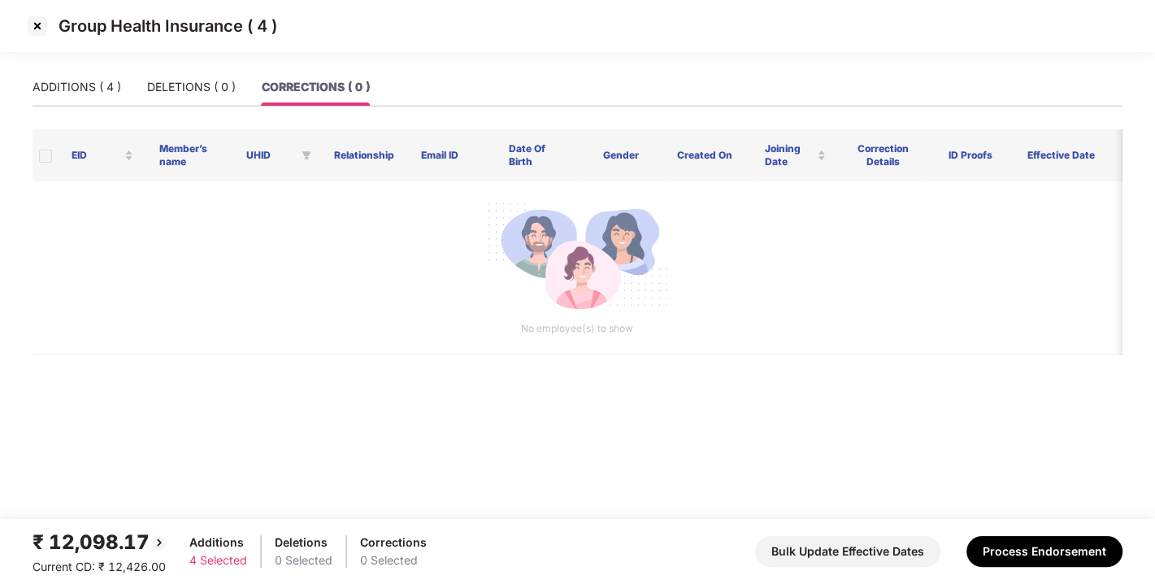
click at [1018, 532] on div "₹ 12,098.17 Current CD: ₹ 12,426.00 Additions 4 Selected Deletions 0 Selected C…" at bounding box center [578, 551] width 1090 height 49
click at [1024, 542] on button "Process Endorsement" at bounding box center [1044, 551] width 156 height 31
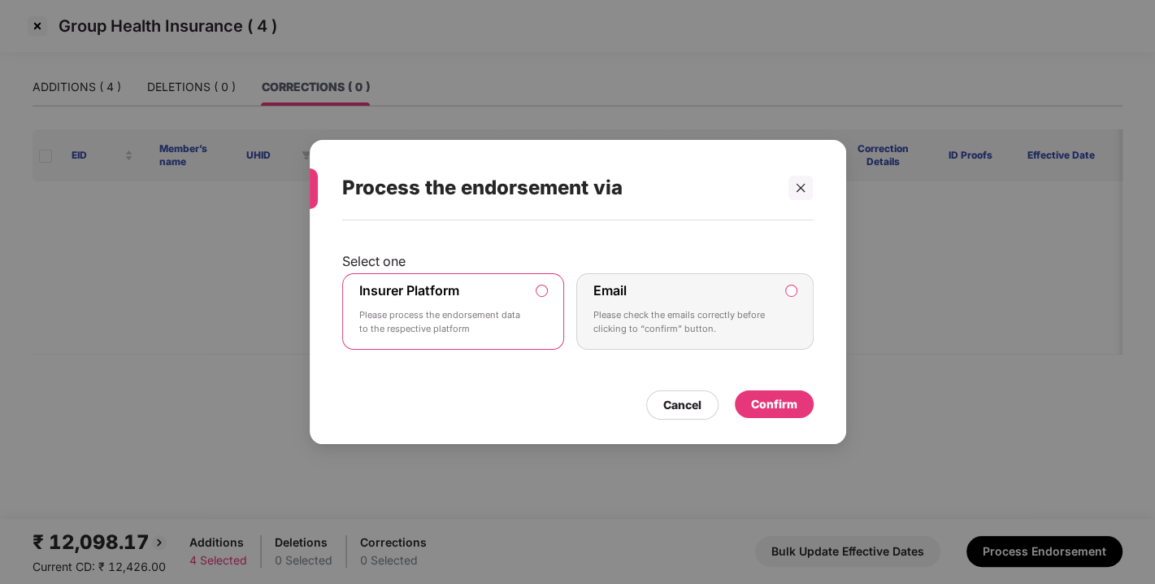
click at [769, 397] on div "Confirm" at bounding box center [774, 404] width 46 height 18
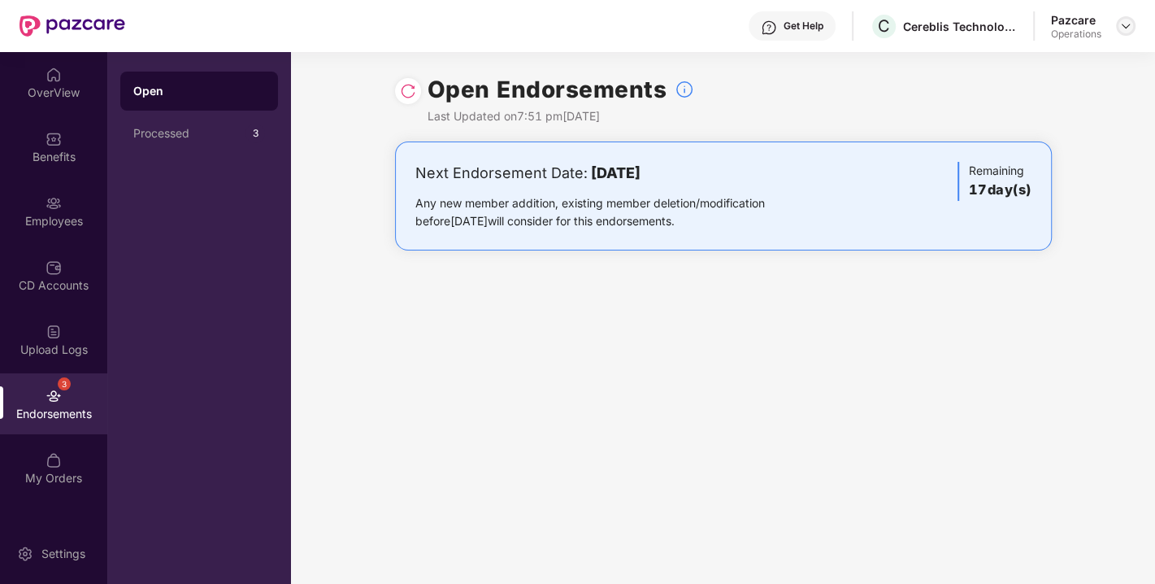
click at [1127, 34] on div at bounding box center [1126, 26] width 20 height 20
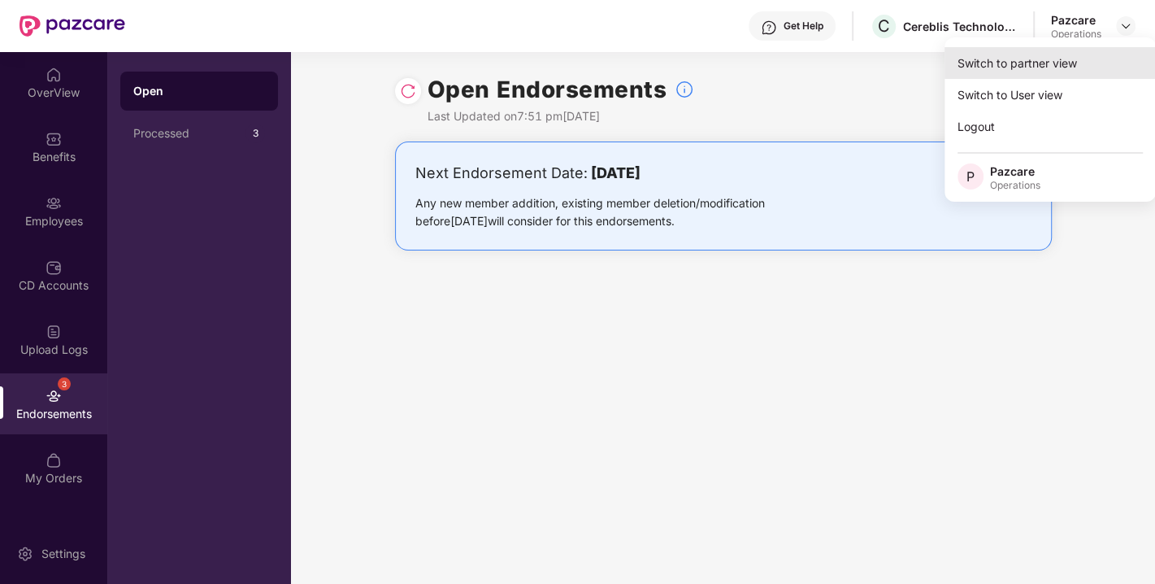
click at [1027, 67] on div "Switch to partner view" at bounding box center [1049, 63] width 211 height 32
